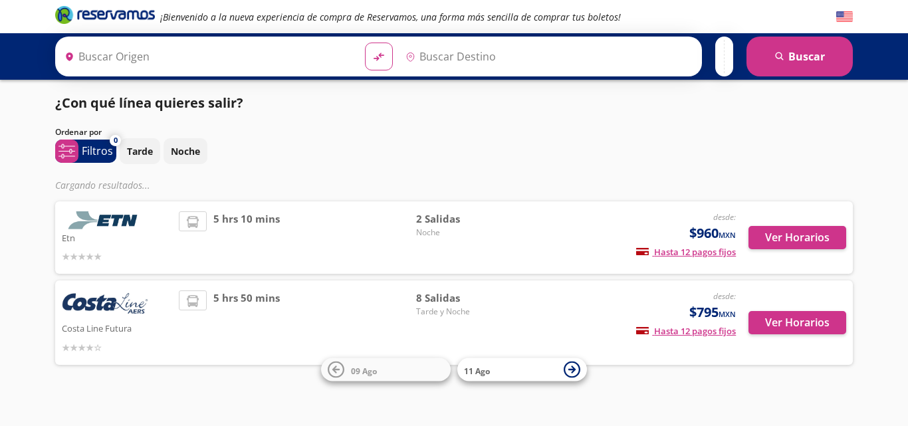
type input "[GEOGRAPHIC_DATA], [GEOGRAPHIC_DATA]"
type input "Acapulco, [GEOGRAPHIC_DATA]"
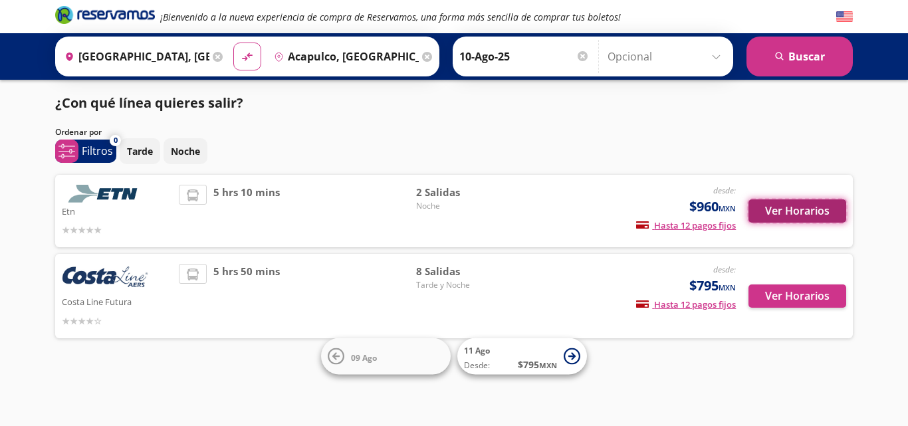
click at [785, 207] on button "Ver Horarios" at bounding box center [797, 210] width 98 height 23
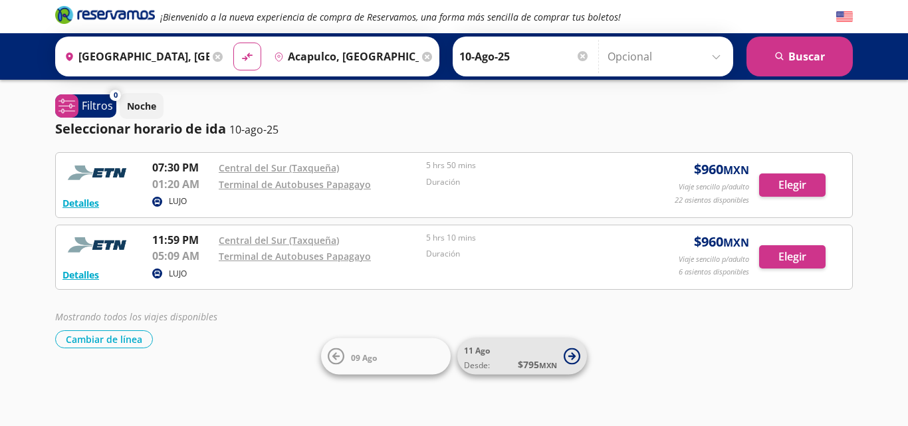
click at [547, 361] on small "MXN" at bounding box center [548, 365] width 18 height 10
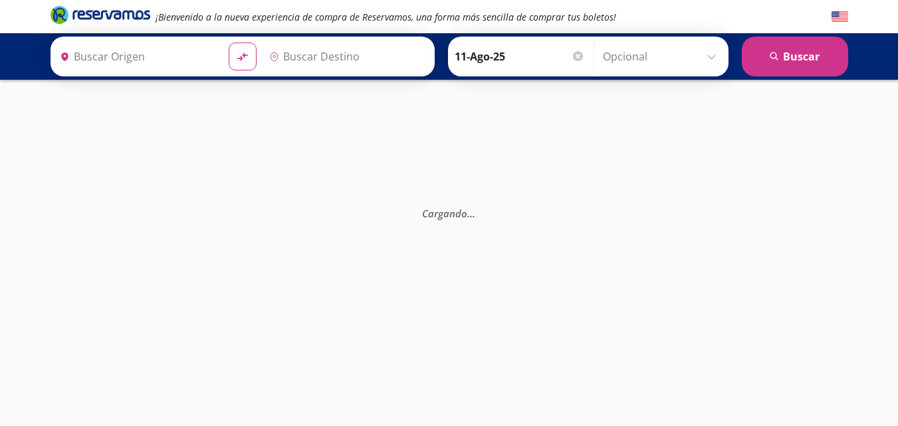
type input "[GEOGRAPHIC_DATA], [GEOGRAPHIC_DATA]"
type input "Acapulco, [GEOGRAPHIC_DATA]"
type input "[GEOGRAPHIC_DATA], [GEOGRAPHIC_DATA]"
type input "Acapulco, [GEOGRAPHIC_DATA]"
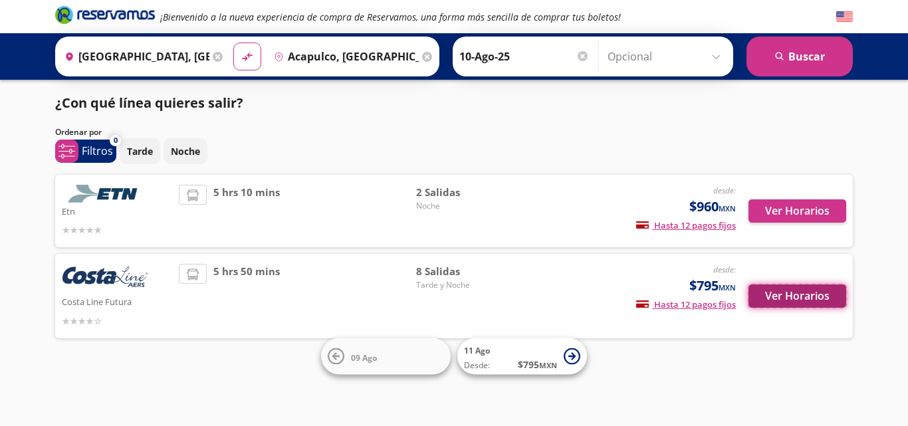
click at [803, 292] on button "Ver Horarios" at bounding box center [797, 295] width 98 height 23
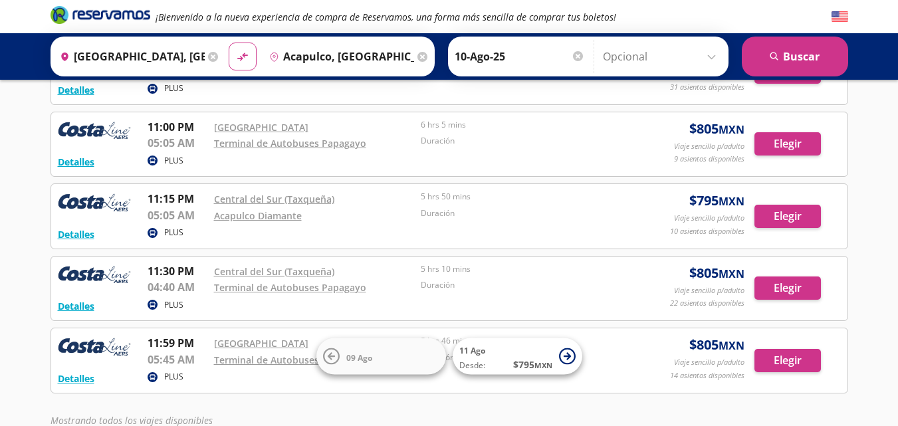
scroll to position [346, 0]
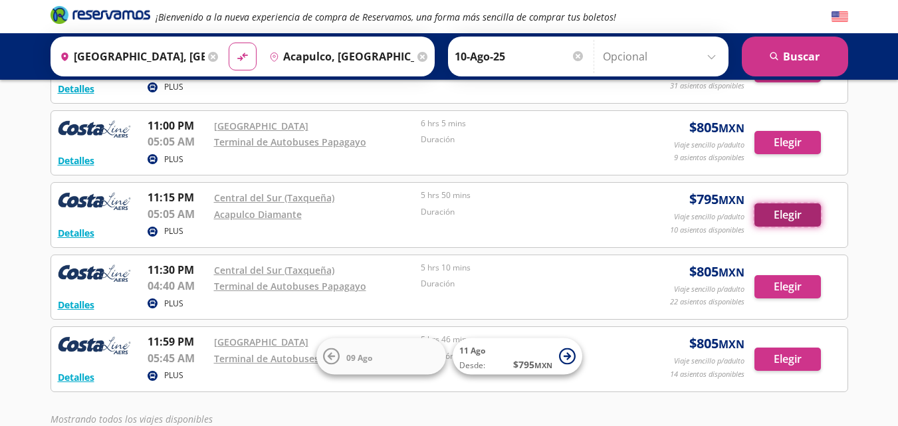
click at [785, 215] on button "Elegir" at bounding box center [787, 214] width 66 height 23
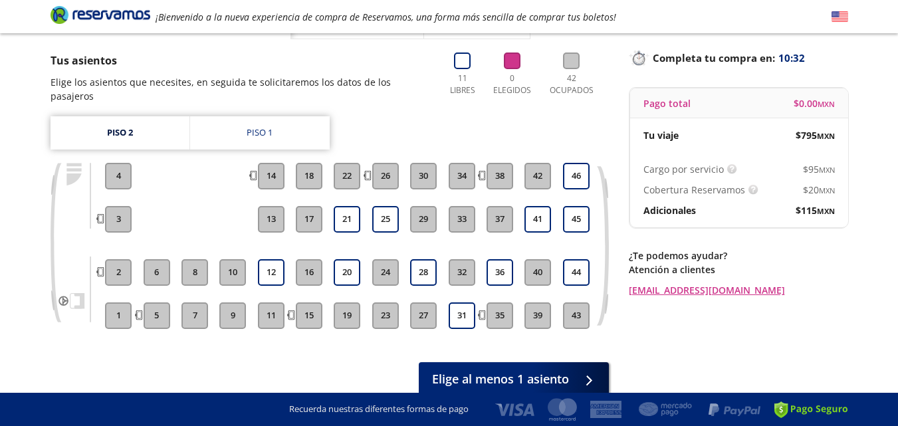
scroll to position [80, 0]
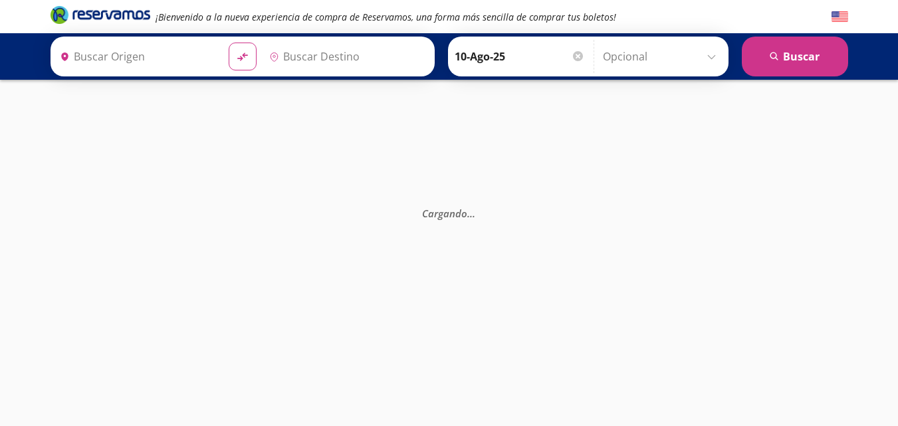
type input "[GEOGRAPHIC_DATA], [GEOGRAPHIC_DATA]"
type input "Acapulco, [GEOGRAPHIC_DATA]"
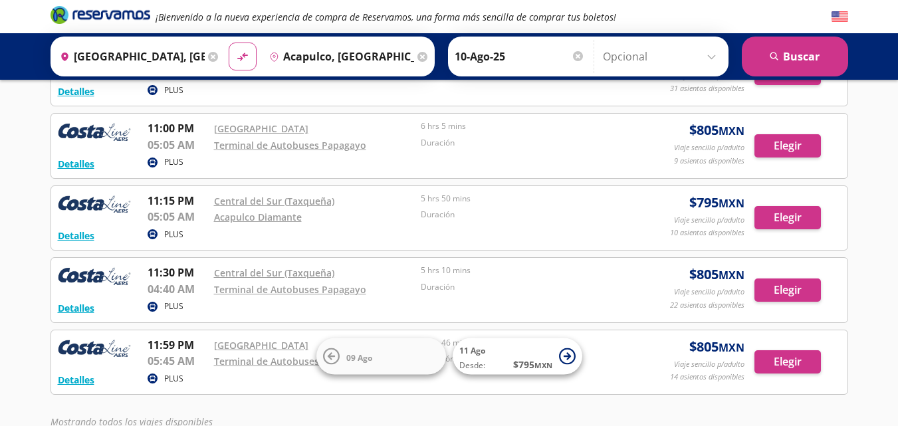
scroll to position [277, 0]
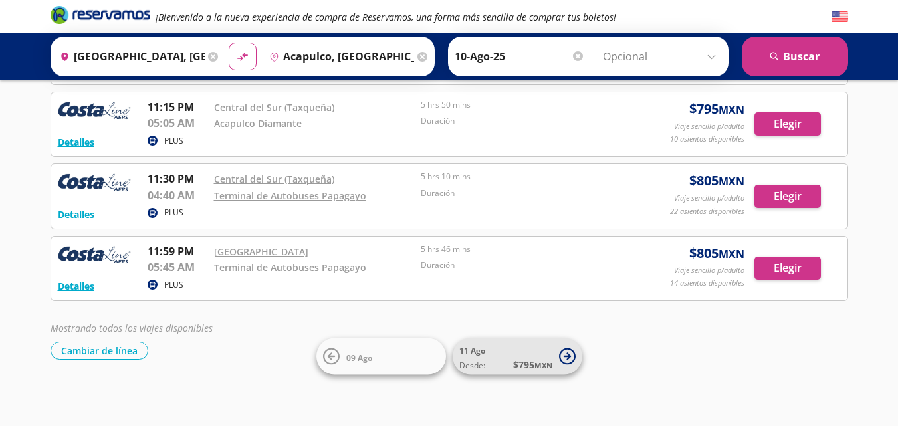
click at [566, 356] on icon at bounding box center [566, 355] width 7 height 7
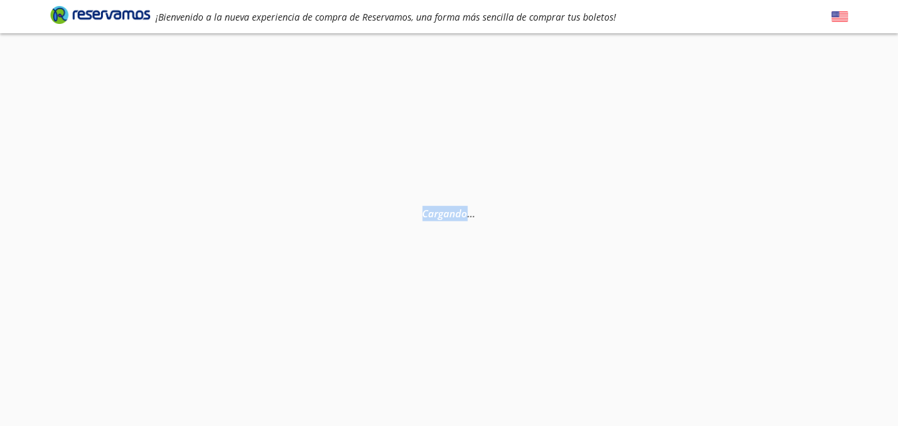
click at [566, 356] on div "Cargando . . ." at bounding box center [449, 246] width 898 height 426
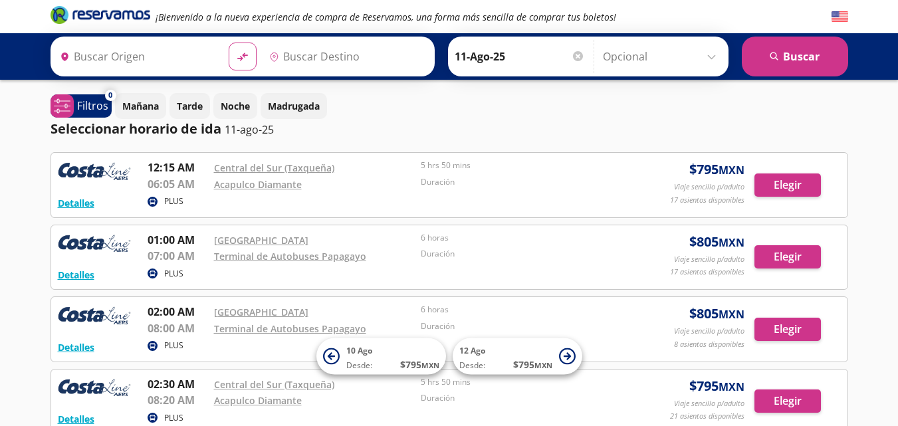
type input "[GEOGRAPHIC_DATA], [GEOGRAPHIC_DATA]"
type input "Acapulco, [GEOGRAPHIC_DATA]"
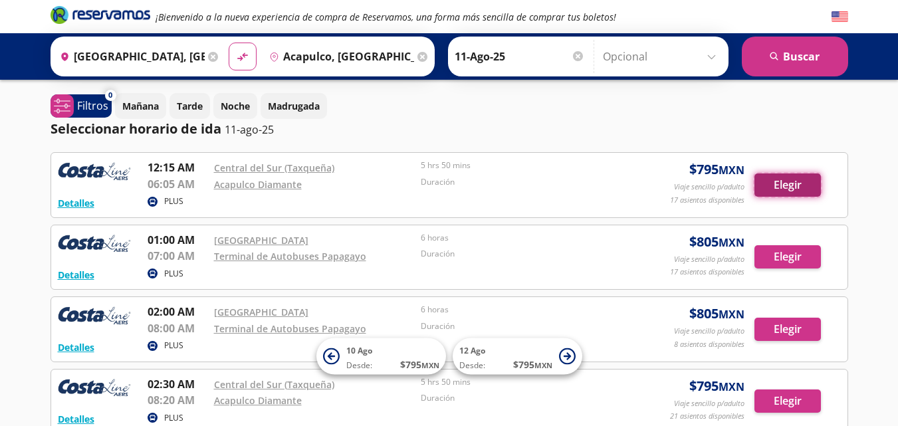
click at [787, 187] on button "Elegir" at bounding box center [787, 184] width 66 height 23
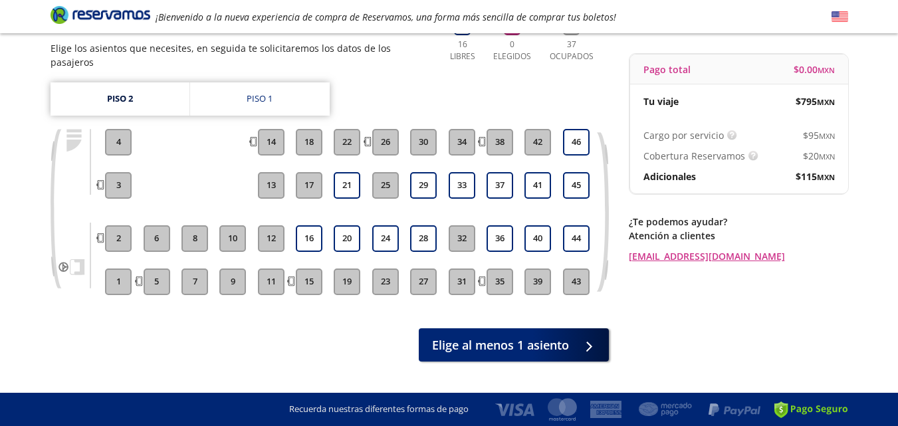
scroll to position [112, 0]
click at [485, 83] on div "Piso 2 Piso 1 1 2 3 4 5 6 7 8 9 10 11 12 13 14 15 16 17 18 19 20 21 22 23 24 25…" at bounding box center [330, 199] width 558 height 233
click at [271, 176] on button "13" at bounding box center [271, 186] width 27 height 27
click at [270, 173] on button "13" at bounding box center [271, 186] width 27 height 27
click at [349, 173] on button "21" at bounding box center [347, 186] width 27 height 27
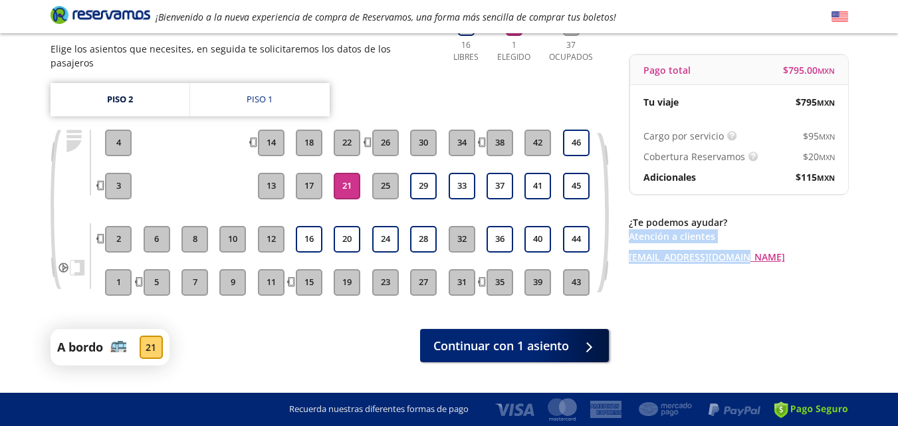
drag, startPoint x: 786, startPoint y: 209, endPoint x: 787, endPoint y: 278, distance: 69.1
click at [787, 278] on div "Regresar a Horarios Completa tu compra en : 12:27 Pago total $ 795.00 MXN Tu vi…" at bounding box center [738, 169] width 219 height 393
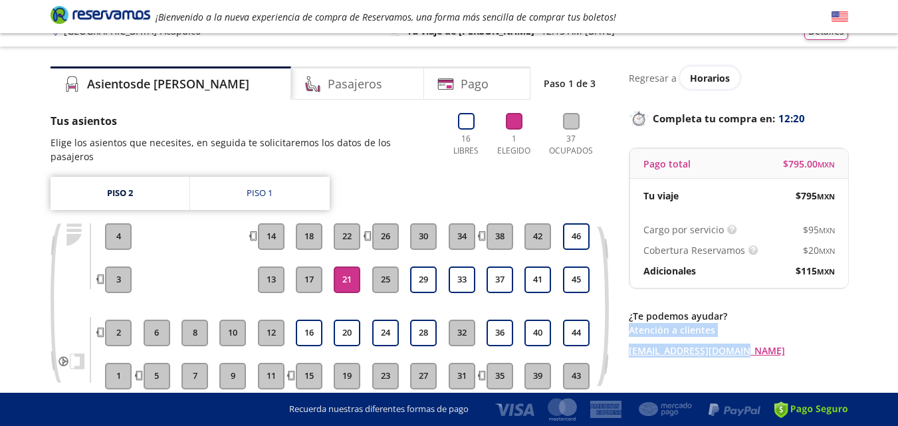
scroll to position [0, 0]
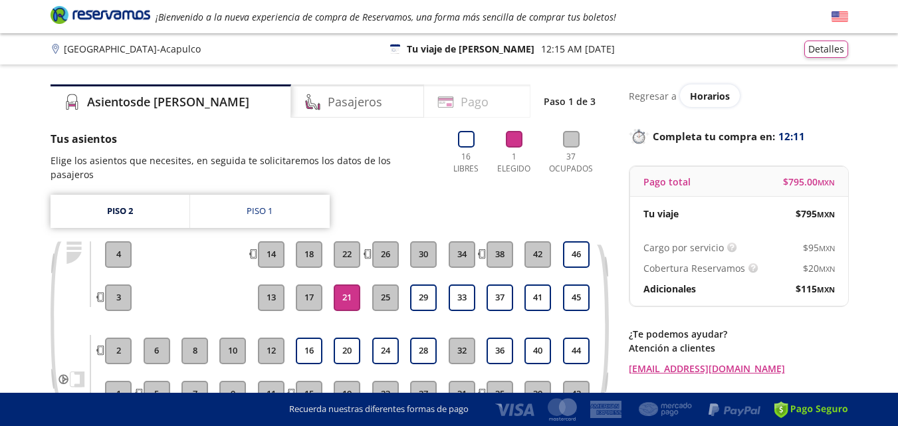
click at [461, 103] on h4 "Pago" at bounding box center [475, 102] width 28 height 18
click at [328, 97] on h4 "Pasajeros" at bounding box center [355, 102] width 54 height 18
